Goal: Task Accomplishment & Management: Complete application form

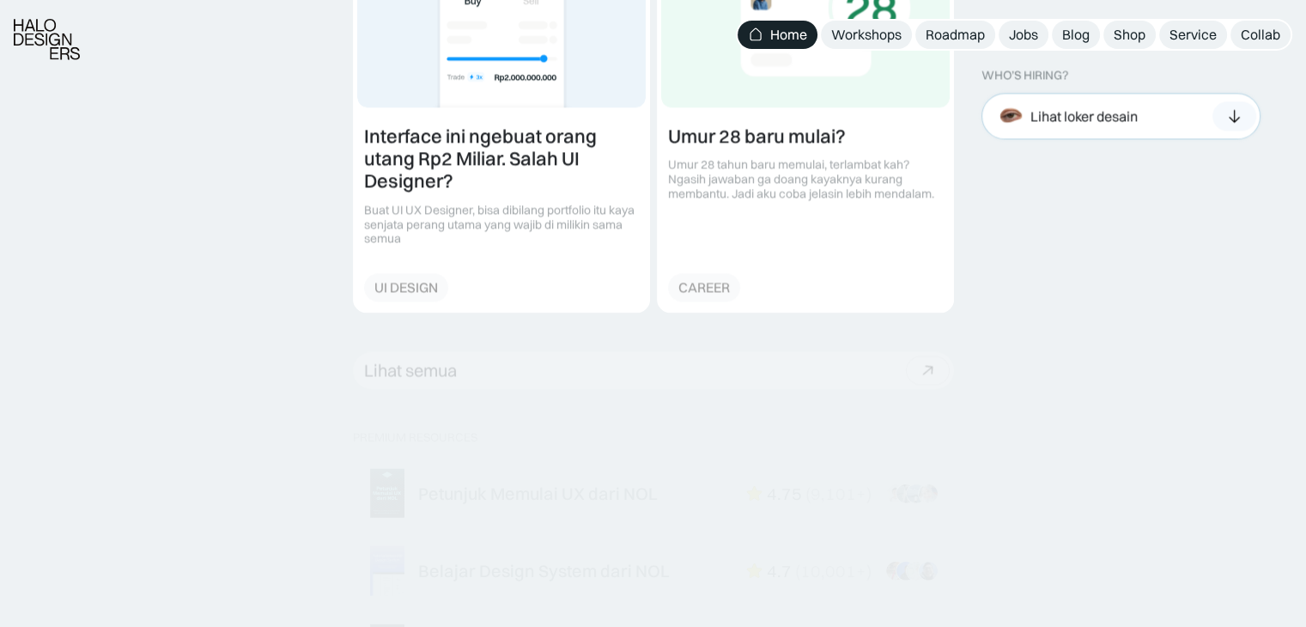
scroll to position [2576, 0]
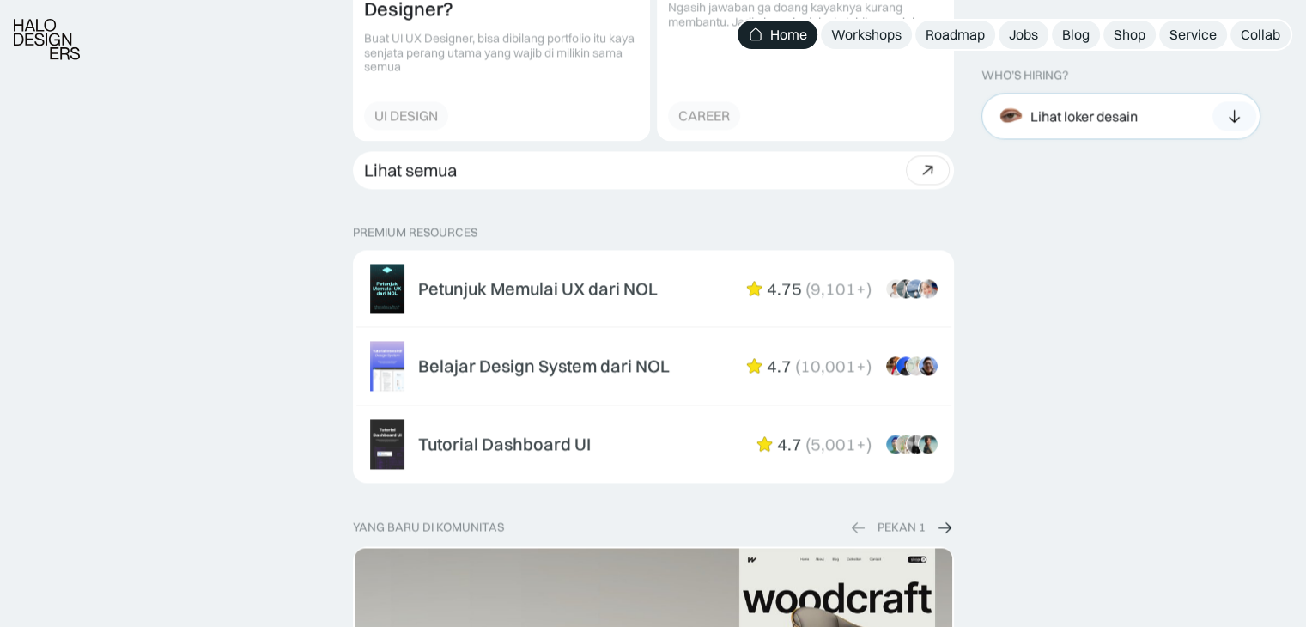
click at [1254, 111] on div at bounding box center [1234, 116] width 44 height 29
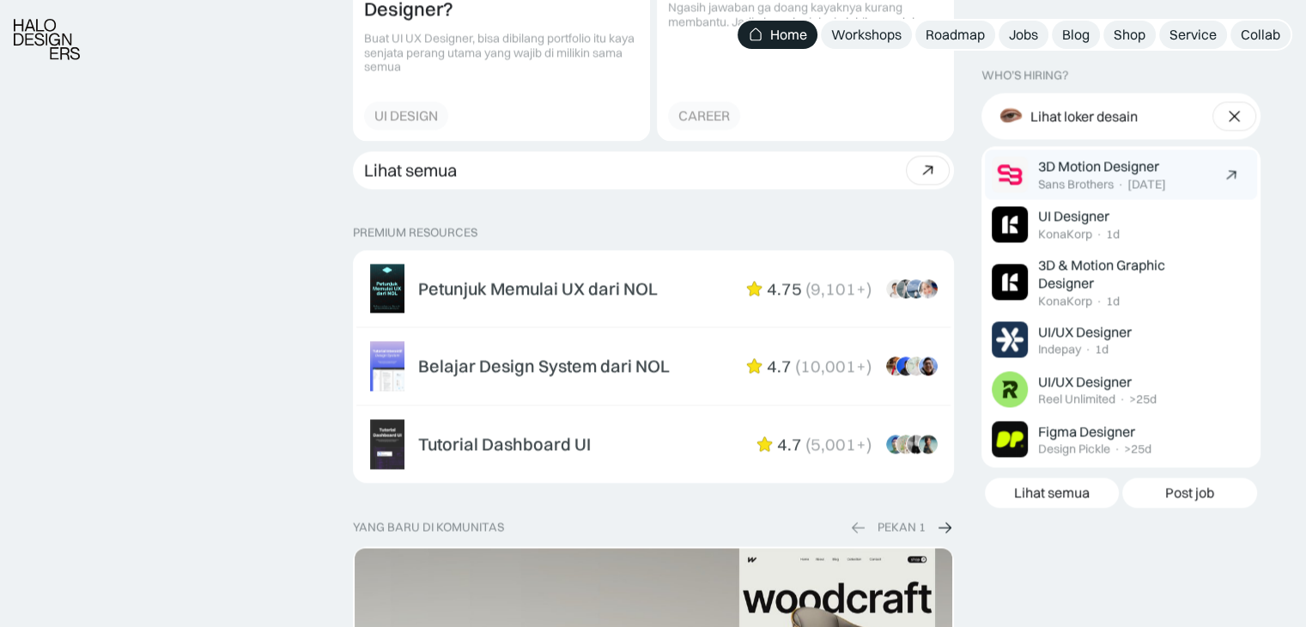
click at [1112, 184] on div "Sans Brothers" at bounding box center [1076, 185] width 76 height 15
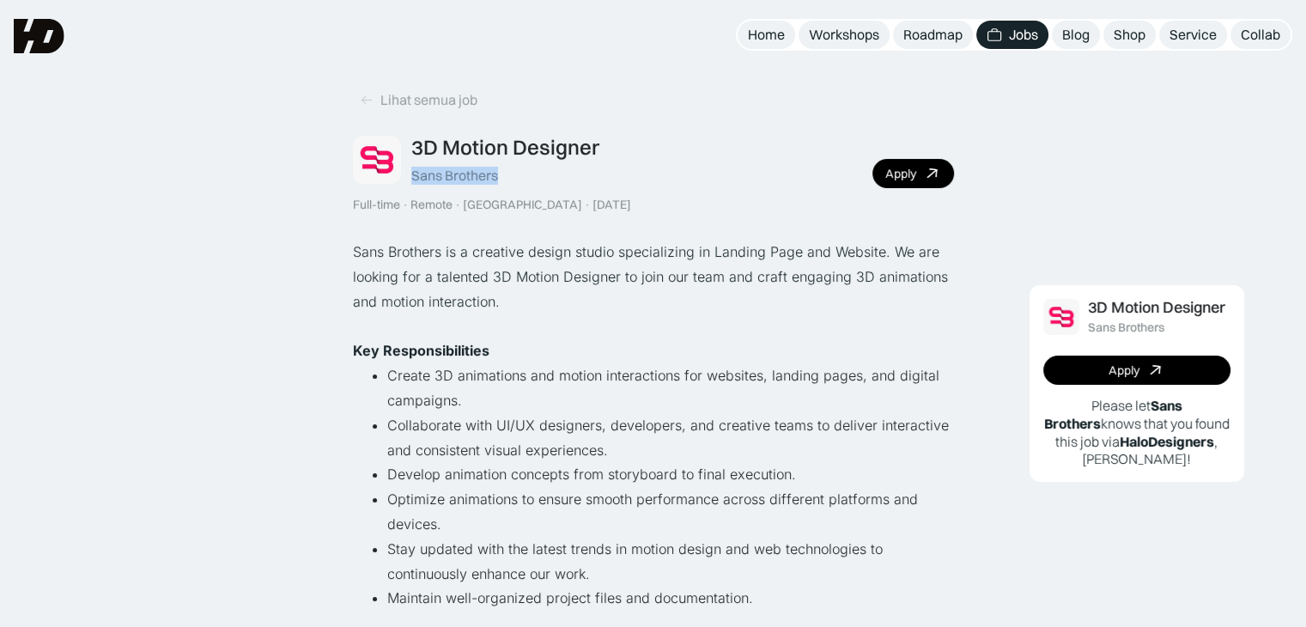
drag, startPoint x: 511, startPoint y: 177, endPoint x: 412, endPoint y: 179, distance: 98.8
click at [412, 179] on div "3D Motion Designer Sans Brothers" at bounding box center [505, 160] width 188 height 50
click at [918, 175] on link "Apply" at bounding box center [913, 173] width 82 height 29
click at [1123, 371] on div "Apply" at bounding box center [1124, 370] width 31 height 15
click at [884, 163] on link "Apply" at bounding box center [913, 173] width 82 height 29
